Goal: Find contact information: Find contact information

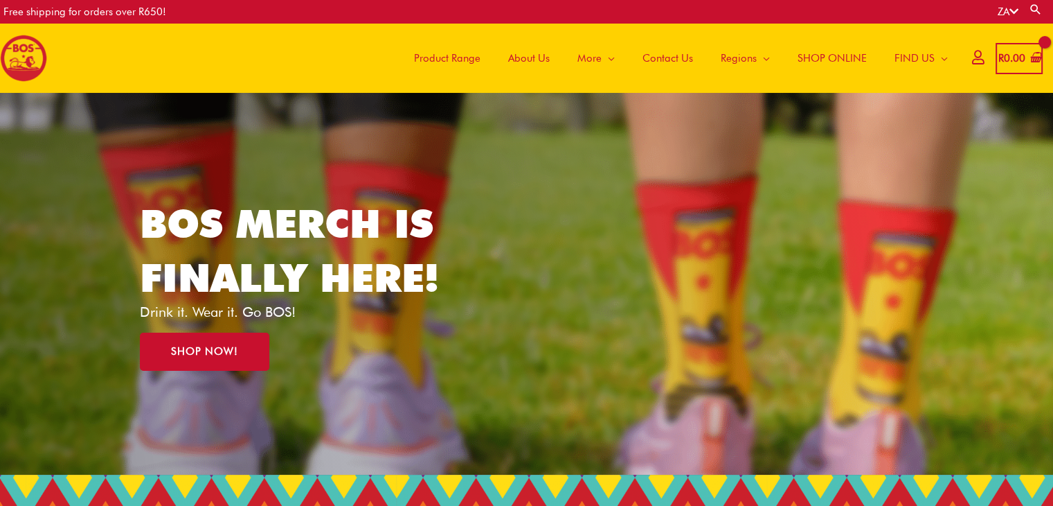
click at [664, 57] on span "Contact Us" at bounding box center [668, 58] width 51 height 42
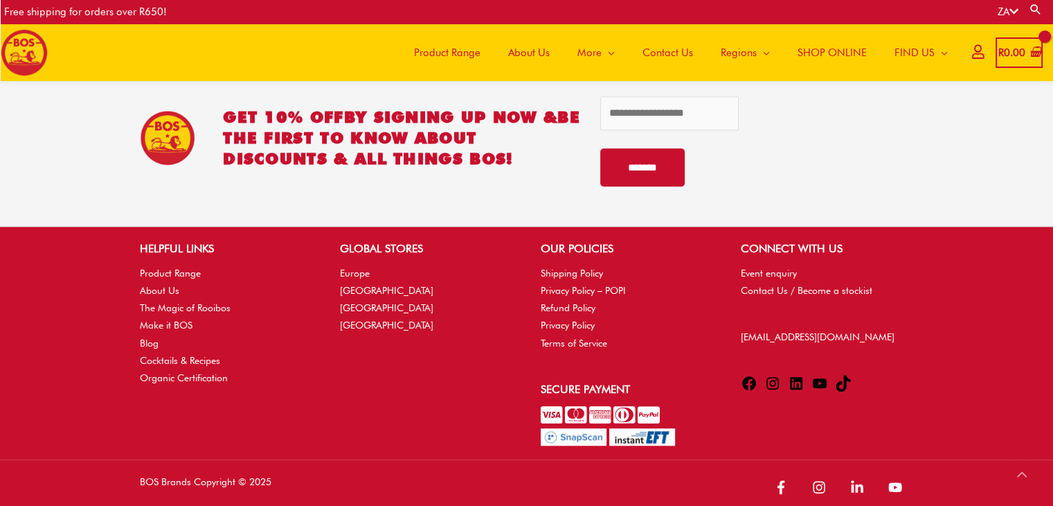
scroll to position [790, 0]
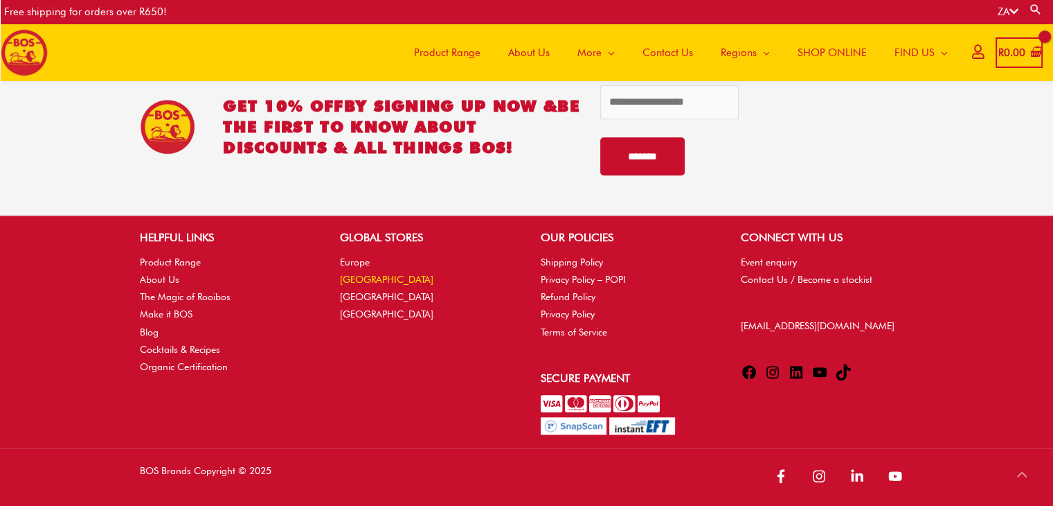
click at [370, 275] on link "[GEOGRAPHIC_DATA]" at bounding box center [386, 279] width 93 height 11
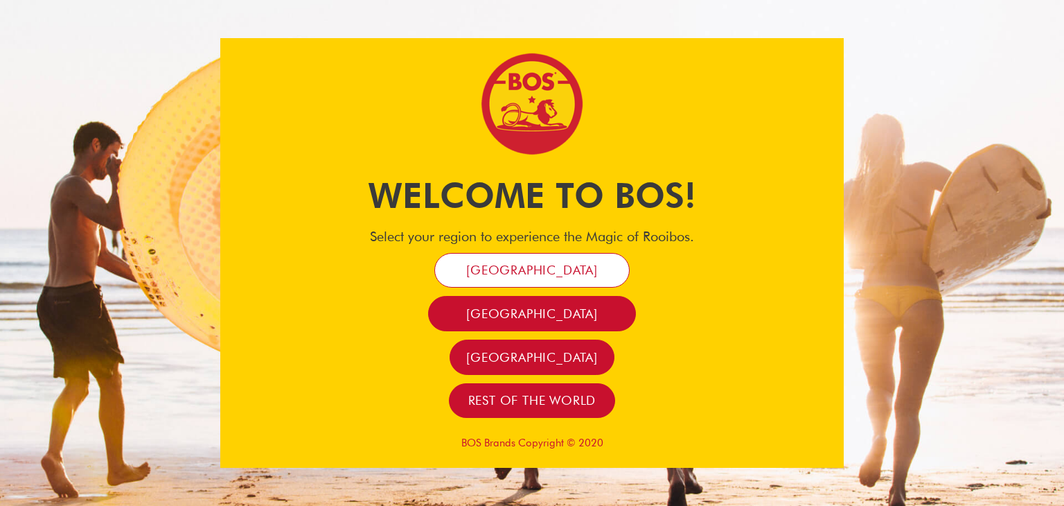
click at [485, 267] on link "[GEOGRAPHIC_DATA]" at bounding box center [531, 270] width 195 height 35
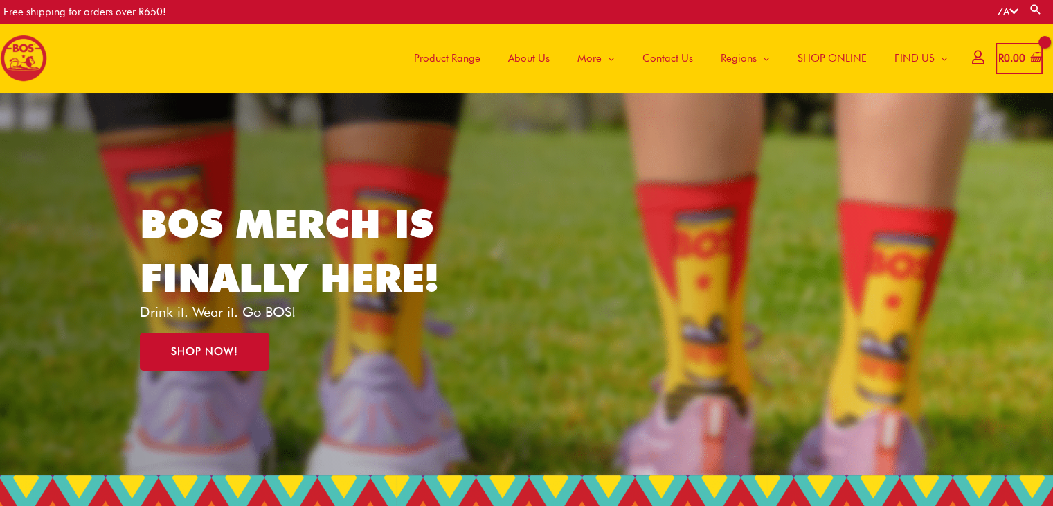
click at [431, 61] on span "Product Range" at bounding box center [447, 58] width 66 height 42
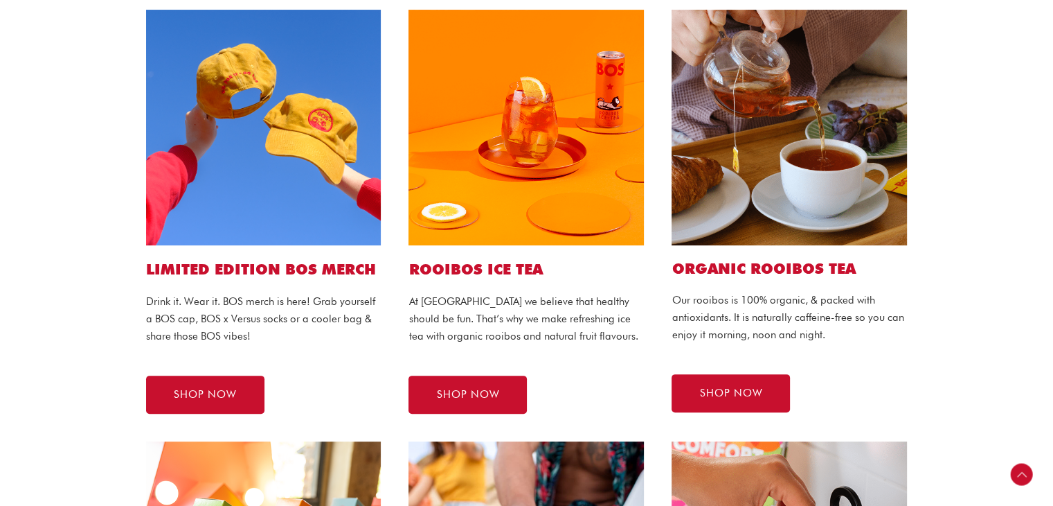
scroll to position [346, 0]
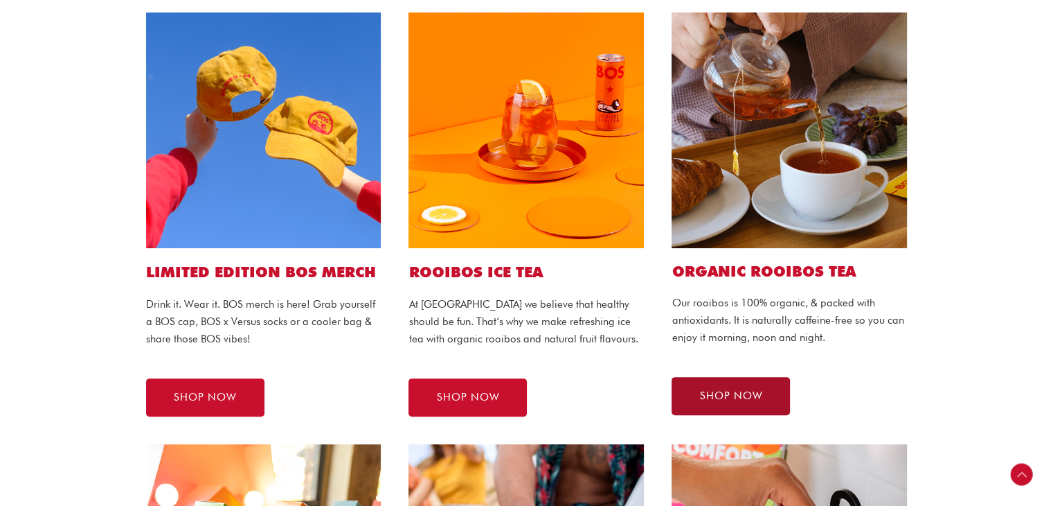
click at [723, 393] on span "SHOP NOW" at bounding box center [731, 396] width 63 height 10
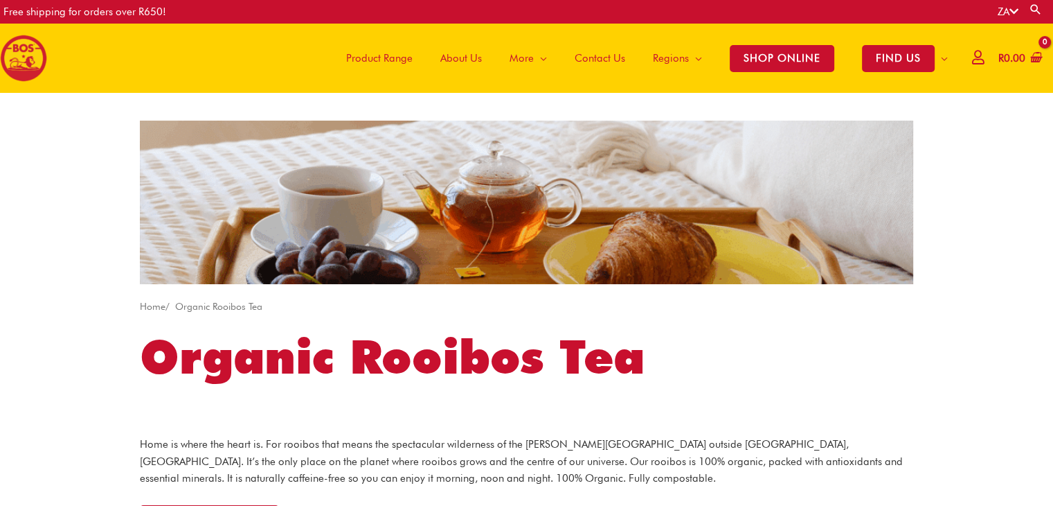
click at [584, 60] on span "Contact Us" at bounding box center [600, 58] width 51 height 42
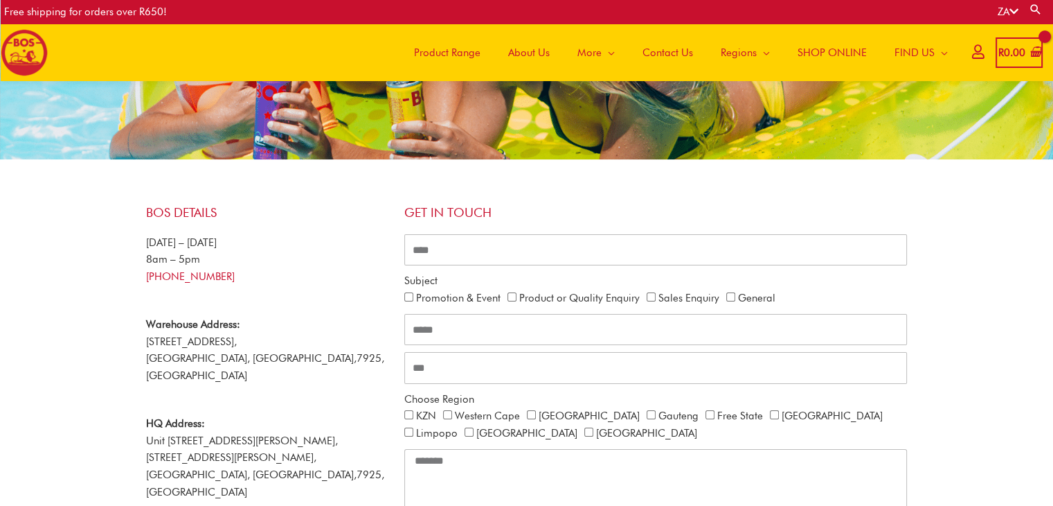
scroll to position [201, 0]
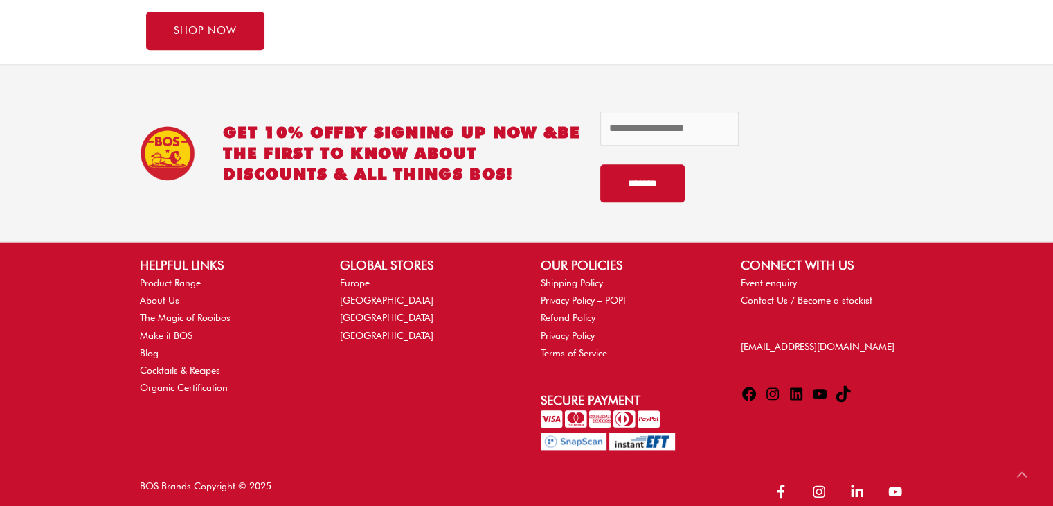
scroll to position [1609, 0]
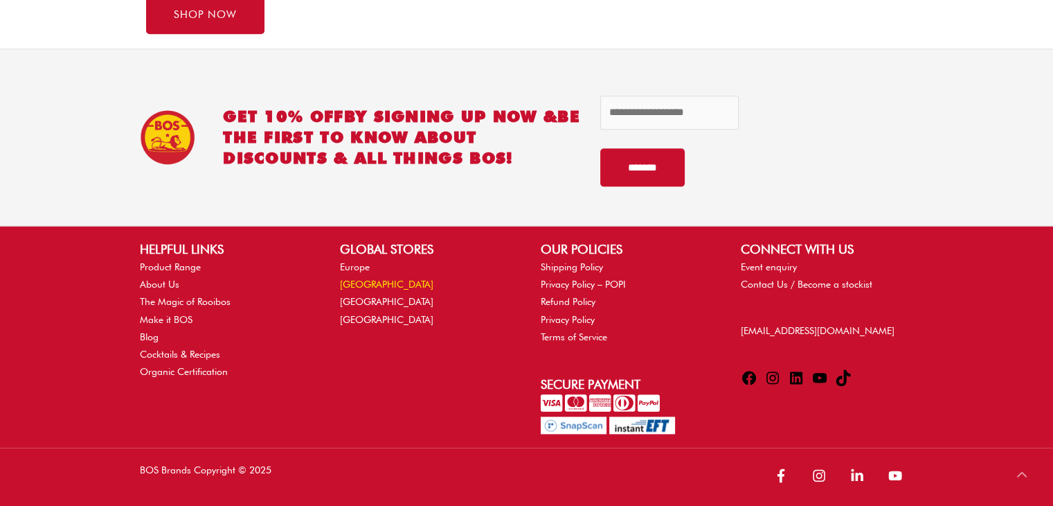
click at [388, 283] on link "[GEOGRAPHIC_DATA]" at bounding box center [386, 283] width 93 height 11
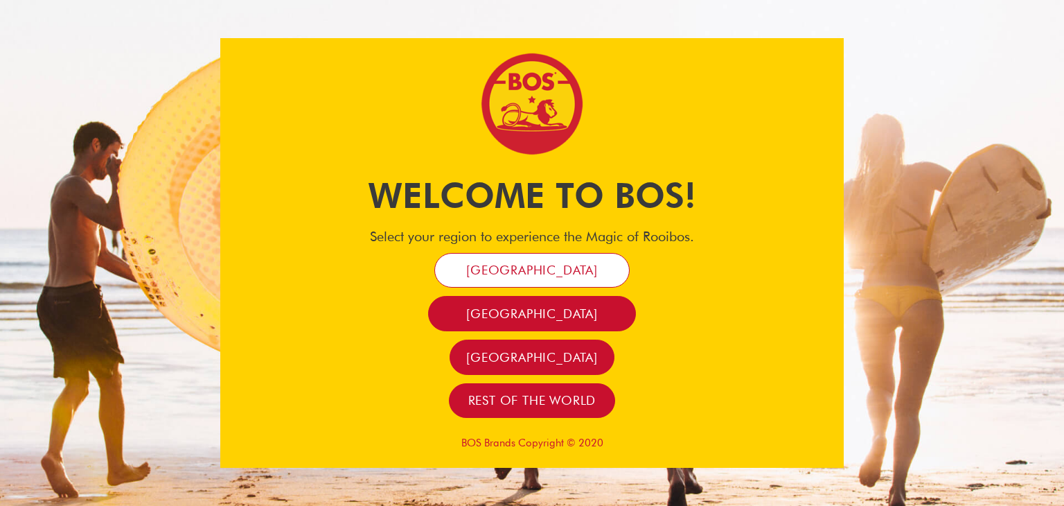
click at [529, 269] on span "[GEOGRAPHIC_DATA]" at bounding box center [532, 270] width 132 height 16
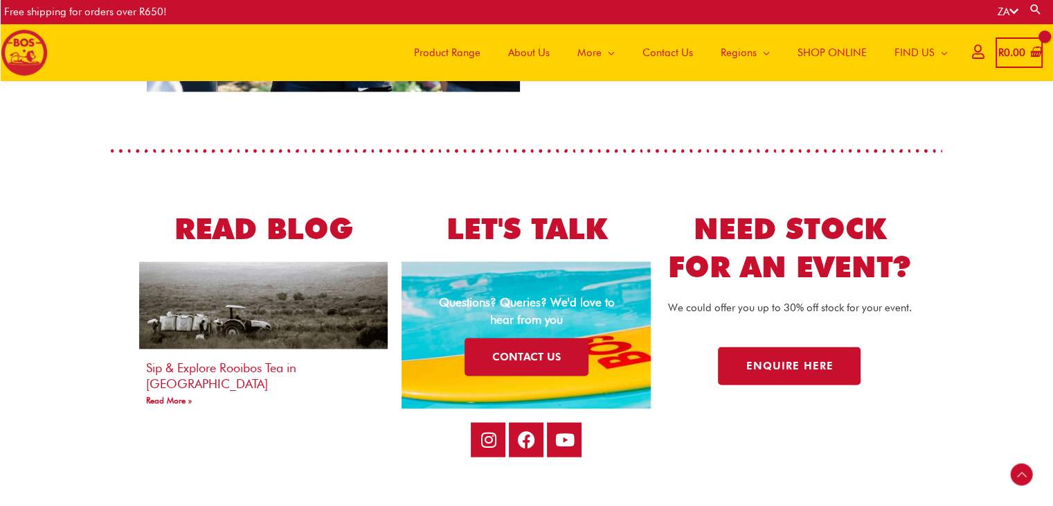
scroll to position [2443, 0]
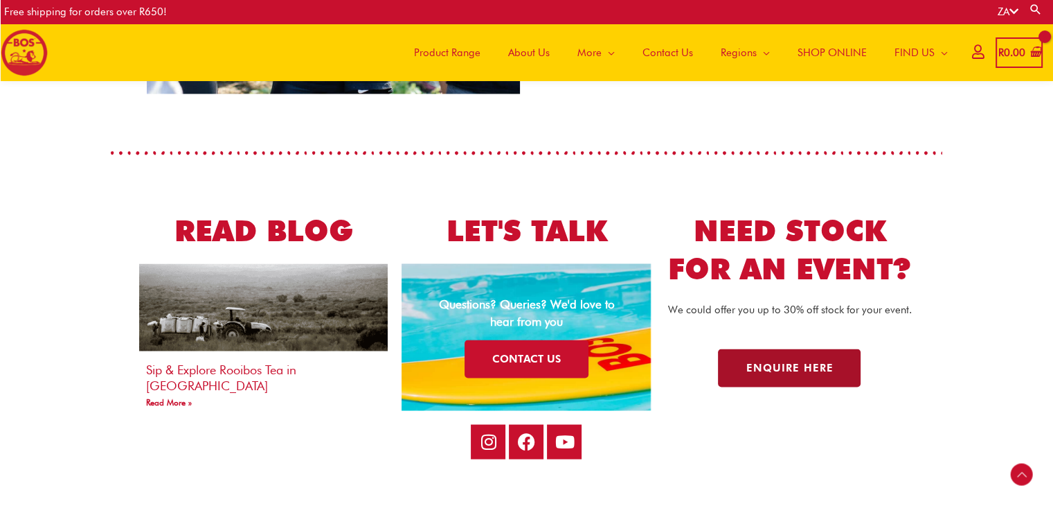
click at [814, 373] on span "Enquire here" at bounding box center [789, 367] width 87 height 10
